Goal: Task Accomplishment & Management: Complete application form

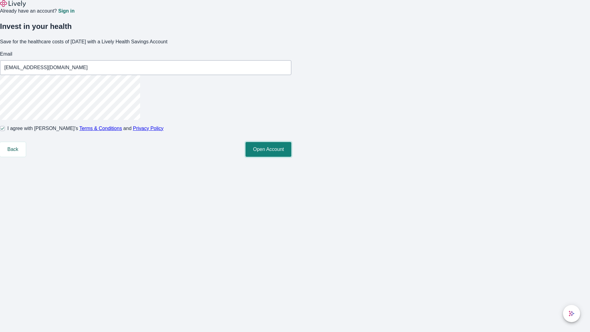
click at [291, 157] on button "Open Account" at bounding box center [268, 149] width 46 height 15
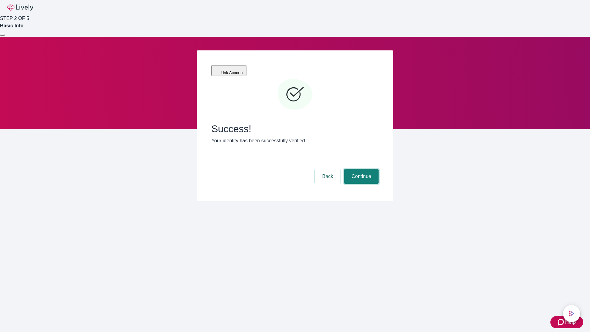
click at [360, 169] on button "Continue" at bounding box center [361, 176] width 34 height 15
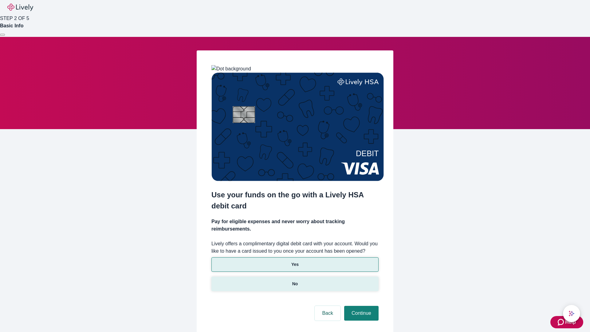
click at [295, 281] on p "No" at bounding box center [295, 284] width 6 height 6
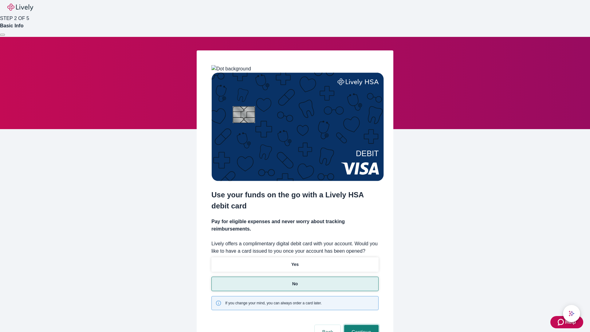
click at [360, 325] on button "Continue" at bounding box center [361, 332] width 34 height 15
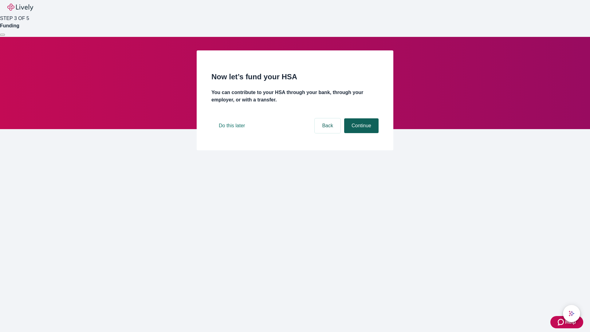
click at [360, 133] on button "Continue" at bounding box center [361, 125] width 34 height 15
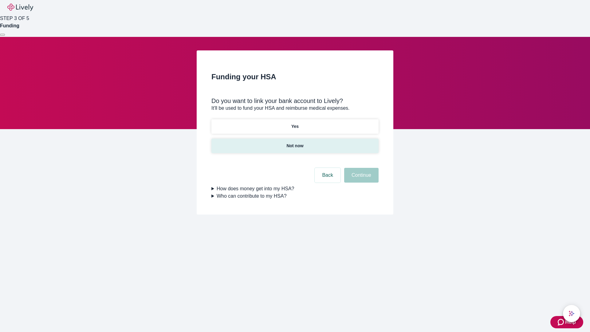
click at [295, 143] on p "Not now" at bounding box center [294, 146] width 17 height 6
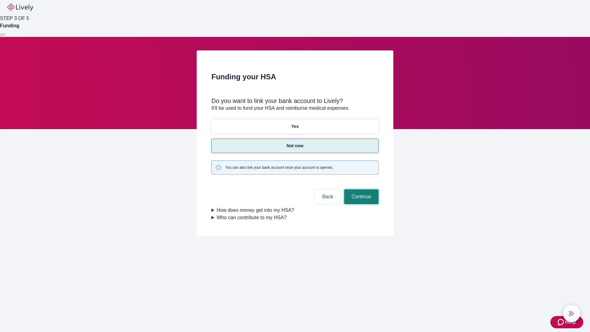
click at [360, 189] on button "Continue" at bounding box center [361, 196] width 34 height 15
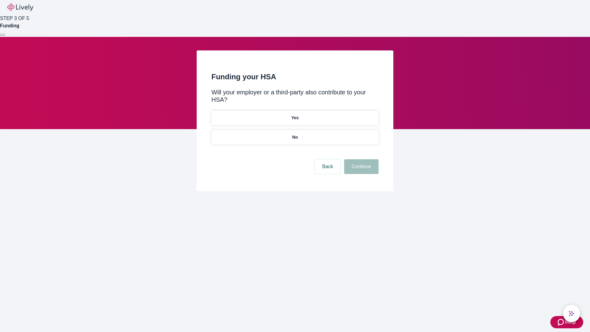
click at [295, 134] on p "No" at bounding box center [295, 137] width 6 height 6
click at [360, 159] on button "Continue" at bounding box center [361, 166] width 34 height 15
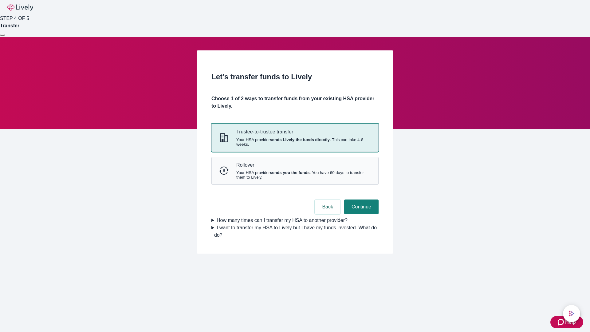
click at [295, 142] on strong "sends Lively the funds directly" at bounding box center [300, 139] width 60 height 5
click at [360, 214] on button "Continue" at bounding box center [361, 206] width 34 height 15
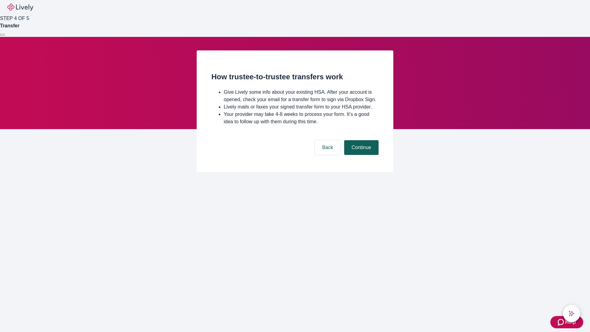
click at [360, 155] on button "Continue" at bounding box center [361, 147] width 34 height 15
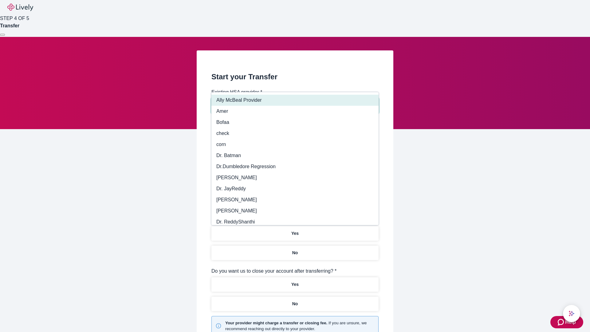
type input "Other"
type input "Health Equity"
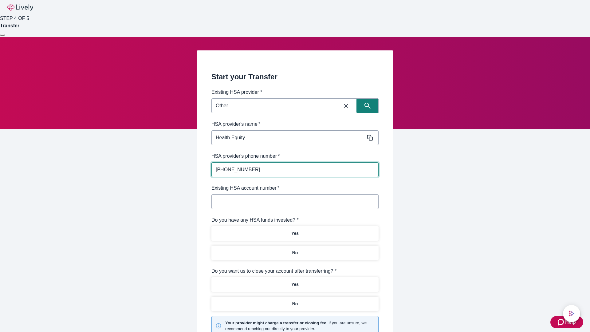
type input "[PHONE_NUMBER]"
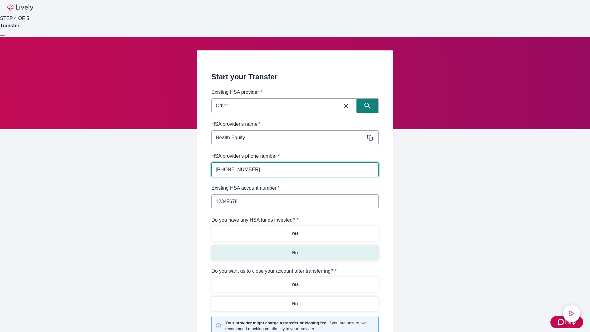
type input "12345678"
click at [295, 249] on p "No" at bounding box center [295, 252] width 6 height 6
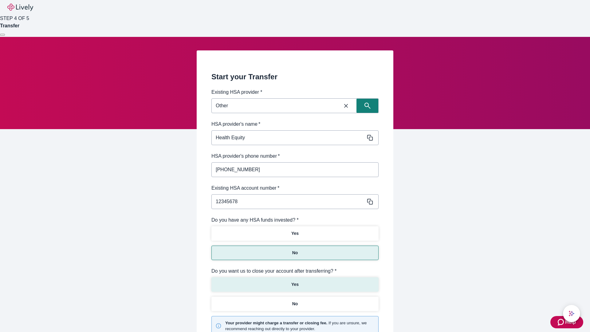
click at [295, 281] on p "Yes" at bounding box center [294, 284] width 7 height 6
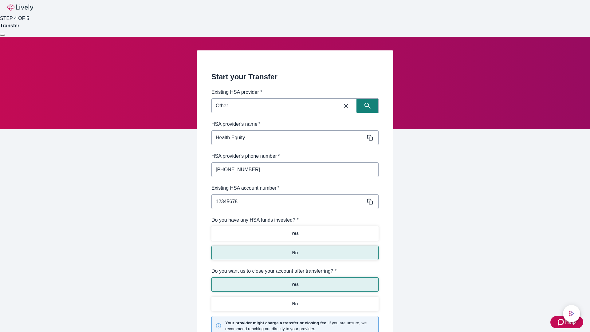
scroll to position [64, 0]
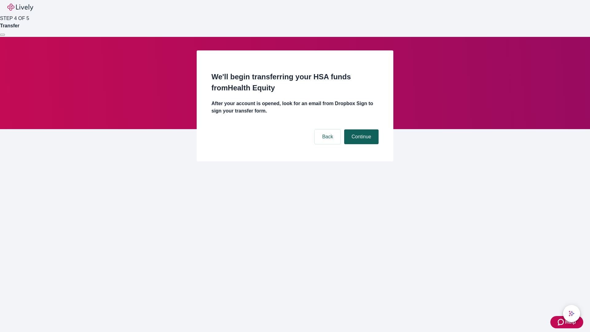
click at [360, 129] on button "Continue" at bounding box center [361, 136] width 34 height 15
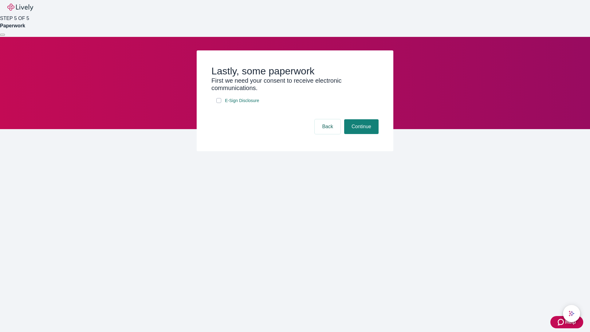
click at [219, 103] on input "E-Sign Disclosure" at bounding box center [218, 100] width 5 height 5
checkbox input "true"
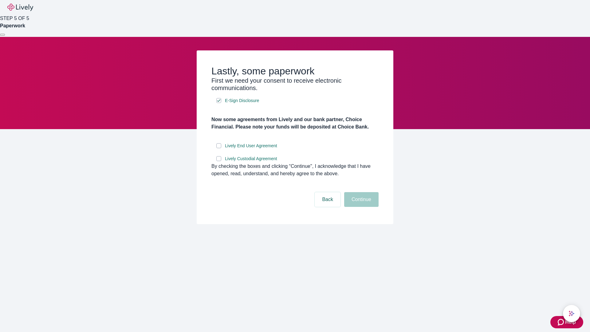
click at [219, 148] on input "Lively End User Agreement" at bounding box center [218, 145] width 5 height 5
checkbox input "true"
click at [219, 161] on input "Lively Custodial Agreement" at bounding box center [218, 158] width 5 height 5
checkbox input "true"
click at [360, 207] on button "Continue" at bounding box center [361, 199] width 34 height 15
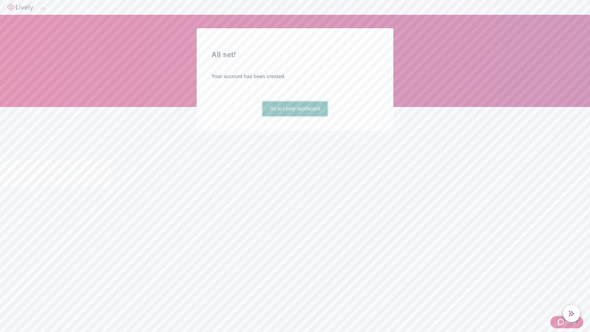
click at [295, 116] on link "Go to Lively dashboard" at bounding box center [294, 108] width 65 height 15
